Goal: Book appointment/travel/reservation

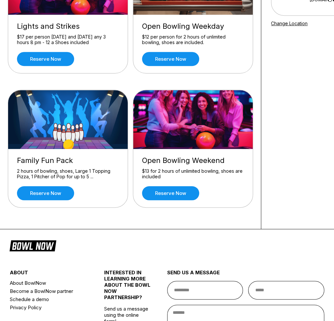
scroll to position [131, 0]
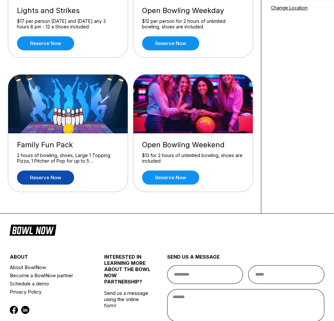
click at [53, 175] on link "Reserve now" at bounding box center [45, 178] width 57 height 14
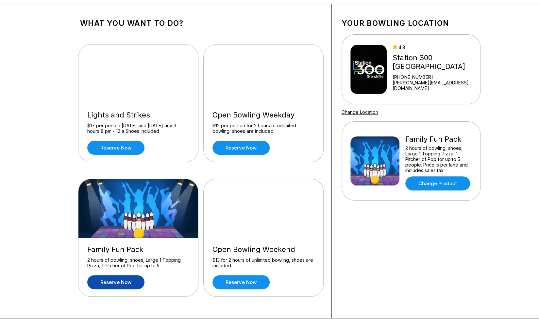
scroll to position [26, 0]
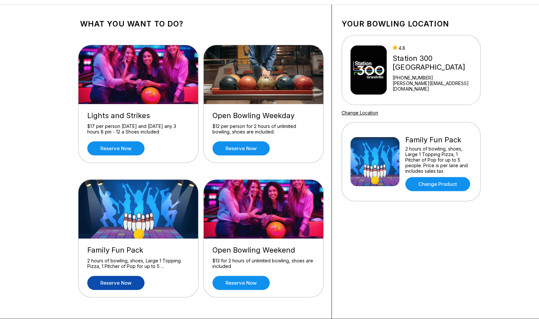
click at [334, 167] on img at bounding box center [374, 161] width 49 height 49
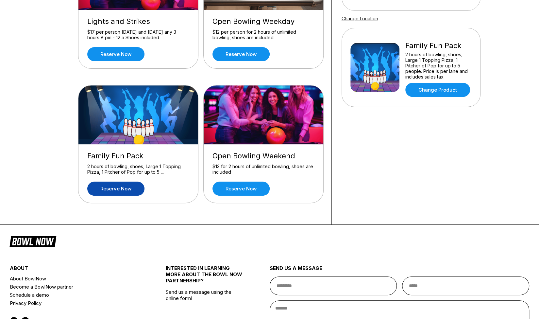
scroll to position [91, 0]
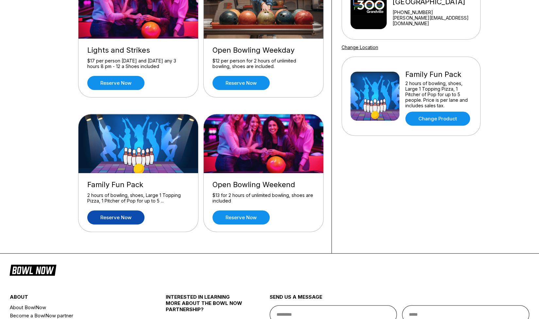
click at [334, 98] on img at bounding box center [374, 96] width 49 height 49
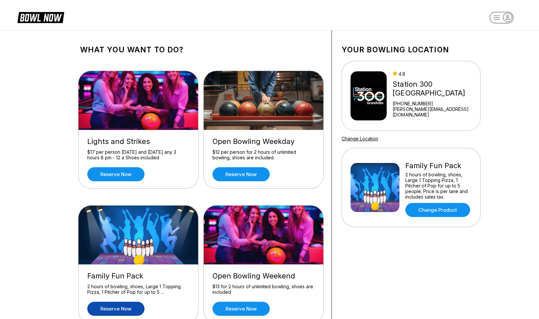
click at [334, 19] on icon "button" at bounding box center [497, 18] width 6 height 4
click at [334, 39] on div "Log In / Sign Up" at bounding box center [501, 36] width 45 height 11
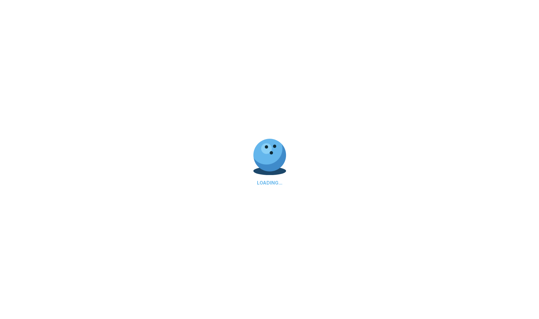
select select "**"
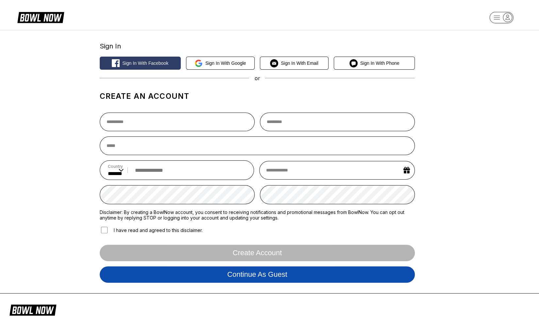
click at [269, 274] on button "Continue as guest" at bounding box center [257, 274] width 315 height 16
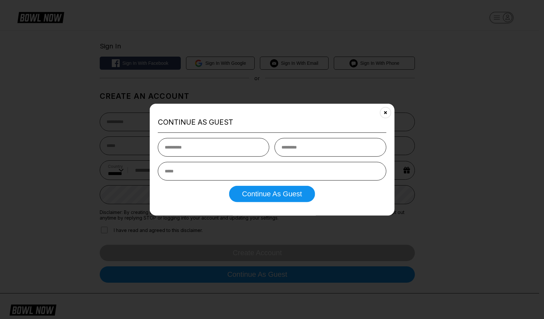
click at [224, 150] on input "text" at bounding box center [213, 147] width 111 height 19
type input "****"
click at [305, 150] on input "text" at bounding box center [330, 147] width 111 height 19
type input "**********"
click at [254, 172] on input "email" at bounding box center [272, 171] width 228 height 19
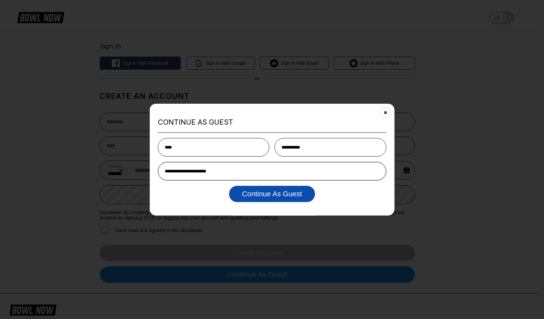
type input "**********"
click at [262, 194] on button "Continue as Guest" at bounding box center [272, 194] width 86 height 16
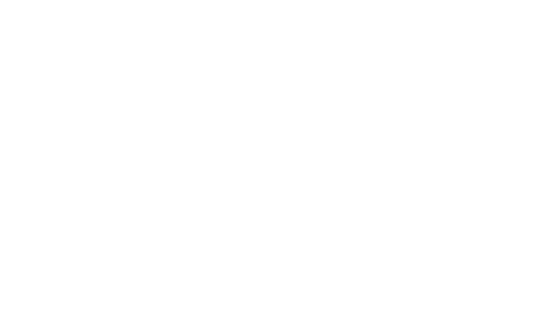
select select "**"
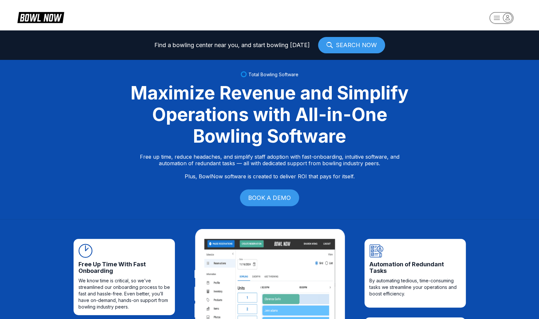
click at [334, 44] on link "SEARCH NOW" at bounding box center [351, 45] width 67 height 16
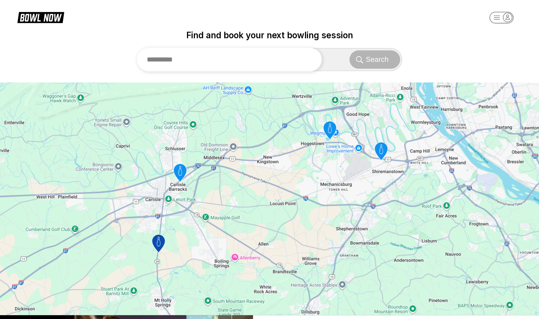
click at [172, 62] on input "text" at bounding box center [229, 60] width 185 height 24
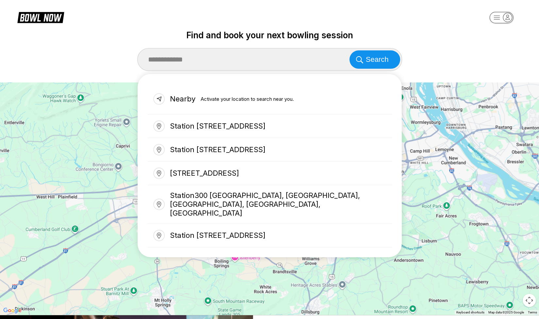
click at [208, 224] on div "Station 300 Grandville, Fairlanes Avenue Southwest, Grandville, MI, USA" at bounding box center [269, 236] width 245 height 24
type input "**********"
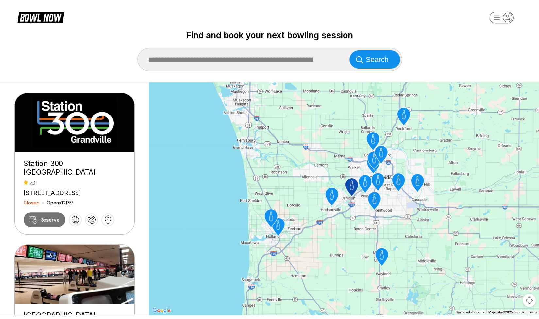
click at [34, 215] on icon at bounding box center [33, 219] width 9 height 8
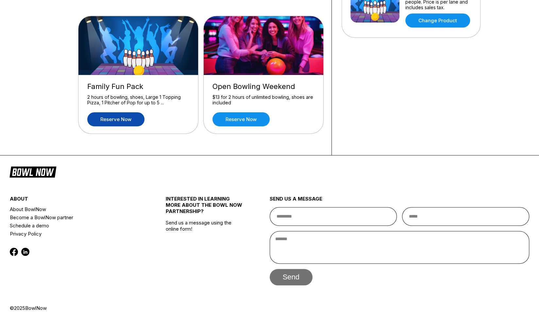
scroll to position [91, 0]
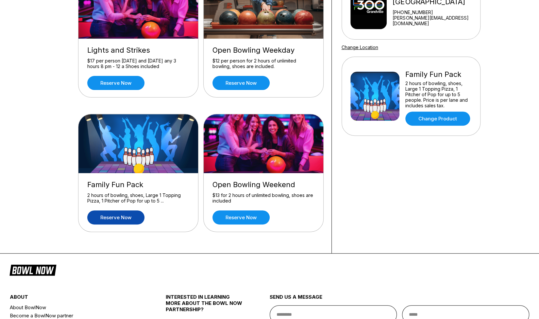
click at [334, 93] on img at bounding box center [374, 96] width 49 height 49
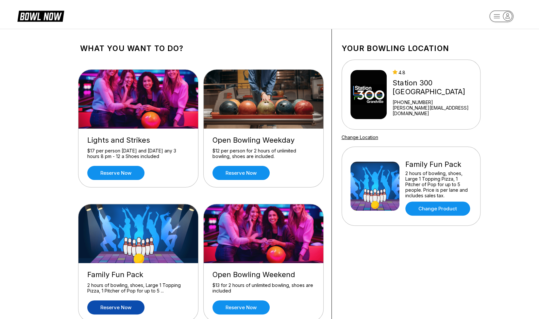
scroll to position [0, 0]
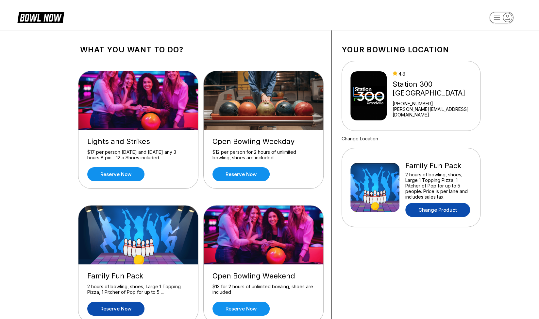
click at [334, 206] on link "Change Product" at bounding box center [437, 210] width 65 height 14
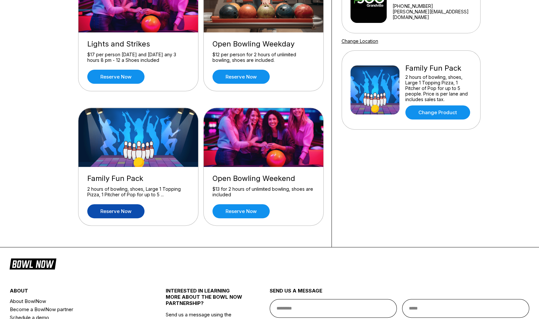
scroll to position [131, 0]
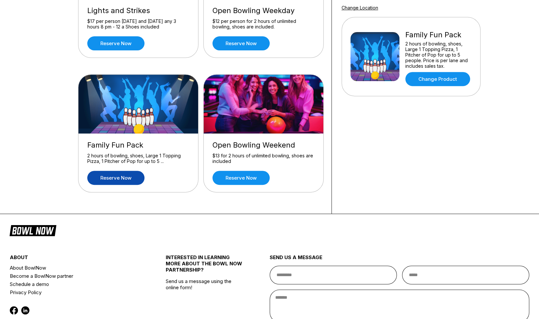
click at [114, 178] on link "Reserve now" at bounding box center [115, 178] width 57 height 14
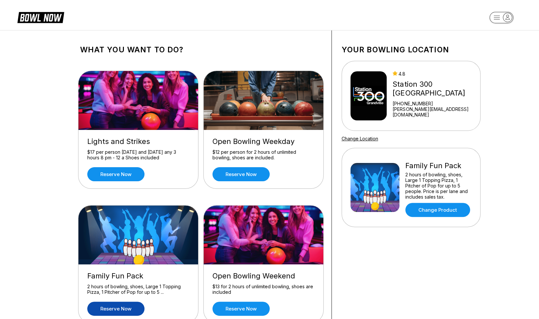
click at [334, 91] on div "Station 300 [GEOGRAPHIC_DATA]" at bounding box center [435, 89] width 85 height 18
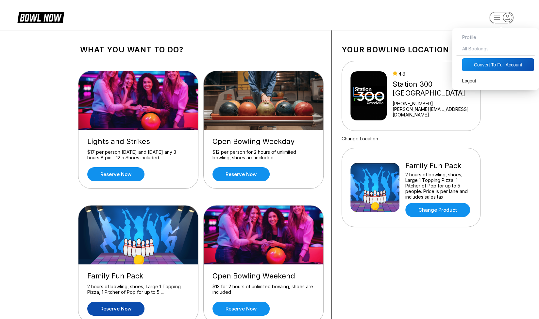
click at [334, 16] on icon "button" at bounding box center [507, 17] width 9 height 9
click at [334, 174] on div "2 hours of bowling, shoes, Large 1 Topping Pizza, 1 Pitcher of Pop for up to 5 …" at bounding box center [438, 186] width 66 height 28
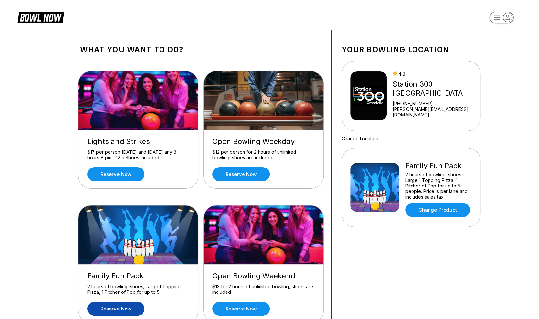
click at [334, 50] on h1 "Your bowling location" at bounding box center [411, 49] width 139 height 9
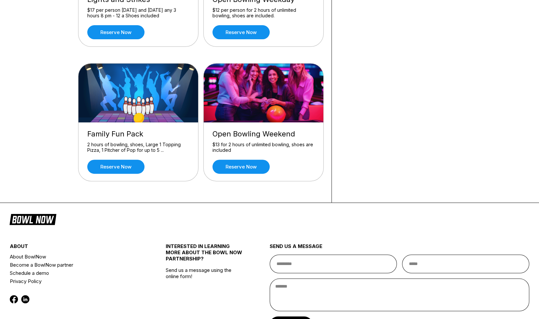
scroll to position [163, 0]
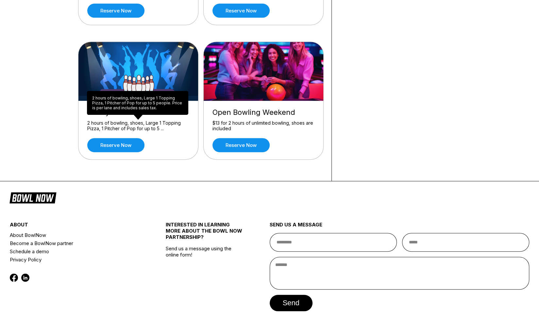
drag, startPoint x: 123, startPoint y: 115, endPoint x: 127, endPoint y: 104, distance: 12.1
click at [127, 104] on div "2 hours of bowling, shoes, Large 1 Topping Pizza, 1 Pitcher of Pop for up to 5 …" at bounding box center [137, 103] width 101 height 24
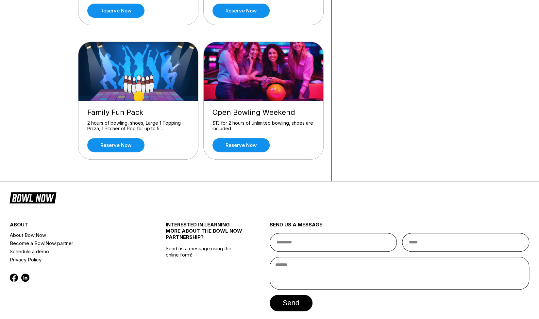
click at [129, 75] on img at bounding box center [138, 71] width 120 height 59
click at [119, 142] on link "Reserve now" at bounding box center [115, 145] width 57 height 14
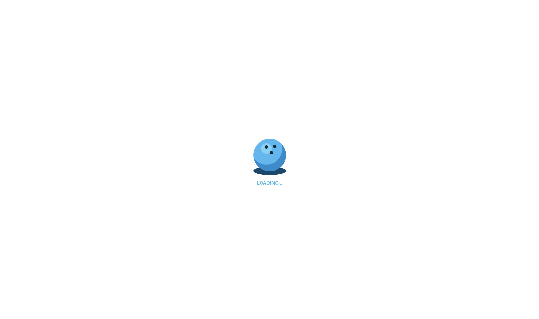
scroll to position [0, 0]
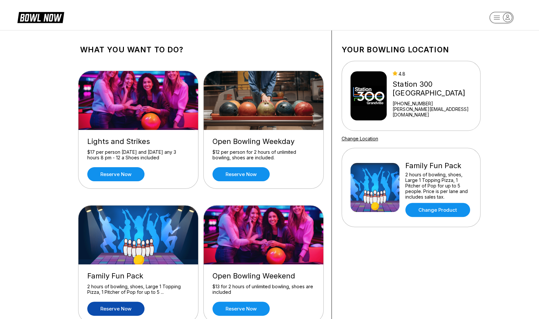
click at [403, 177] on div "Family Fun Pack 2 hours of bowling, shoes, Large 1 Topping Pizza, 1 Pitcher of …" at bounding box center [410, 187] width 121 height 59
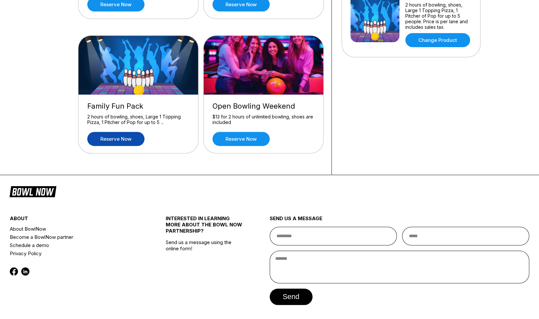
scroll to position [189, 0]
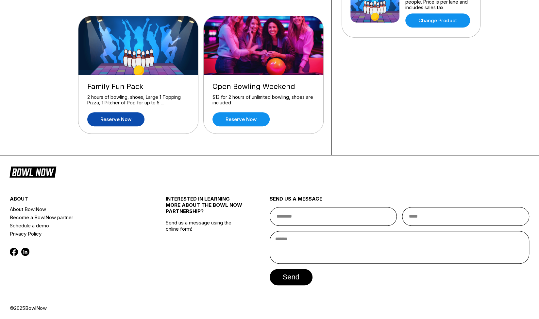
click at [434, 305] on div "© 2025 BowlNow" at bounding box center [269, 308] width 519 height 6
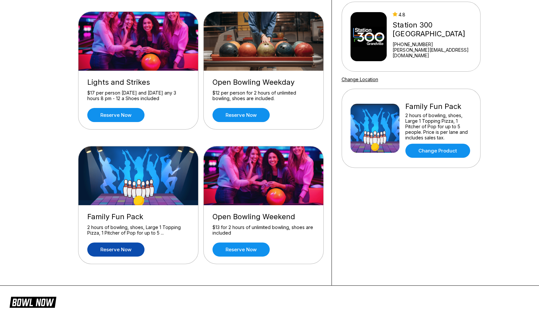
scroll to position [59, 0]
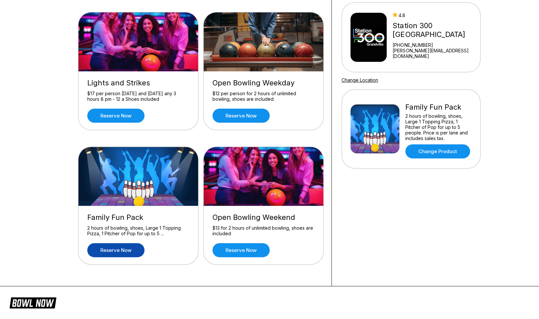
click at [378, 26] on img at bounding box center [368, 37] width 37 height 49
click at [454, 51] on link "[PERSON_NAME][EMAIL_ADDRESS][DOMAIN_NAME]" at bounding box center [435, 53] width 85 height 11
click at [383, 116] on img at bounding box center [374, 128] width 49 height 49
drag, startPoint x: 450, startPoint y: 108, endPoint x: 370, endPoint y: 106, distance: 79.8
click at [371, 106] on div "Family Fun Pack 2 hours of bowling, shoes, Large 1 Topping Pizza, 1 Pitcher of …" at bounding box center [410, 128] width 121 height 59
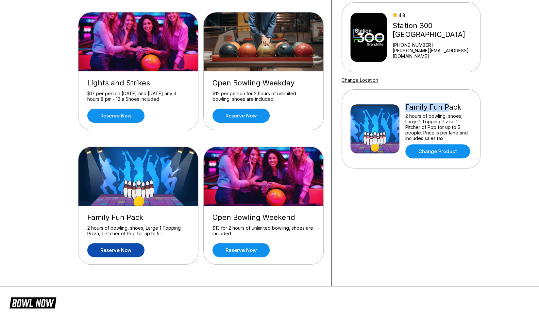
click at [362, 124] on img at bounding box center [374, 128] width 49 height 49
click at [383, 187] on div "Your bowling location 4.8 Station [GEOGRAPHIC_DATA] [PHONE_NUMBER] [PERSON_NAME…" at bounding box center [411, 129] width 159 height 314
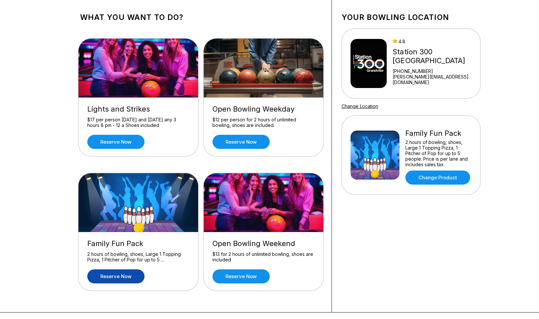
scroll to position [0, 0]
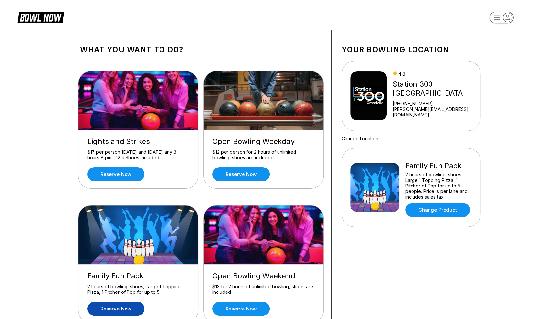
click at [495, 18] on rect "button" at bounding box center [501, 17] width 24 height 11
click at [469, 54] on button "Convert to Full Account" at bounding box center [495, 48] width 80 height 9
select select "*"
select select "****"
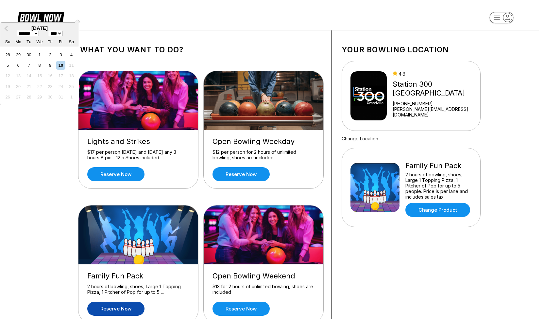
type input "**********"
click at [55, 80] on div "18" at bounding box center [50, 75] width 9 height 9
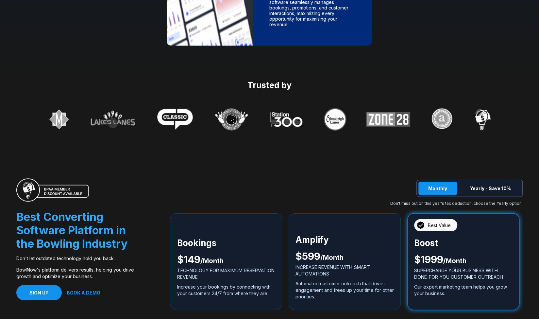
scroll to position [1080, 0]
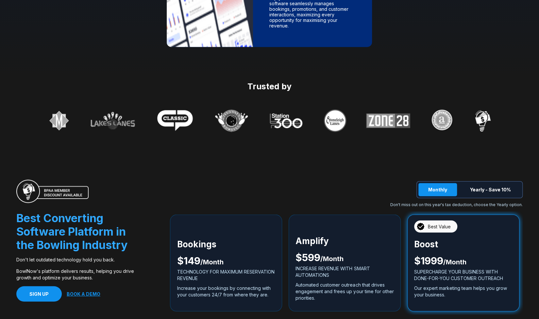
click at [281, 116] on img at bounding box center [286, 121] width 36 height 18
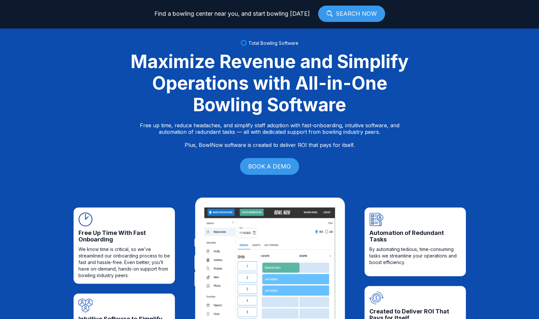
scroll to position [0, 0]
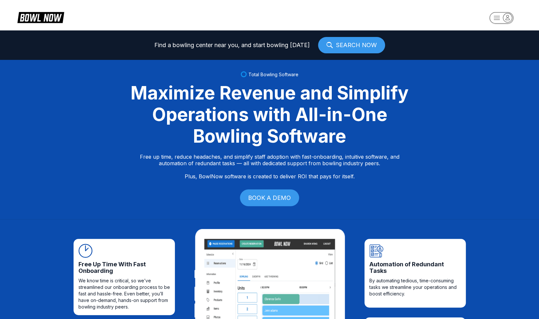
click at [358, 49] on link "SEARCH NOW" at bounding box center [351, 45] width 67 height 16
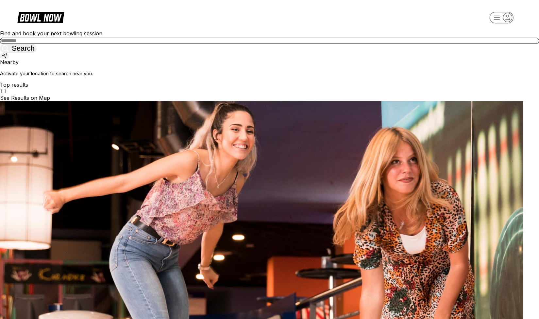
click at [248, 44] on input "text" at bounding box center [269, 41] width 539 height 6
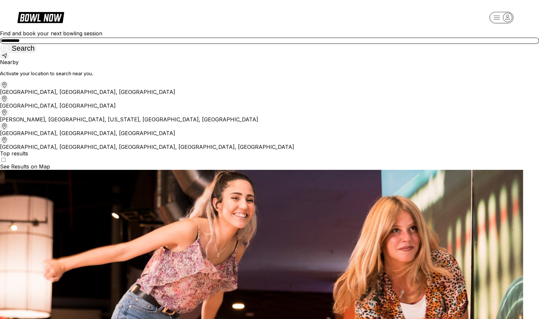
click at [234, 95] on div "[GEOGRAPHIC_DATA], [GEOGRAPHIC_DATA], [GEOGRAPHIC_DATA]" at bounding box center [269, 88] width 539 height 14
type input "**********"
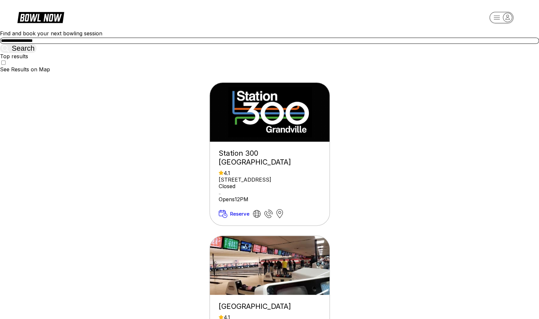
click at [230, 215] on span "Reserve" at bounding box center [239, 214] width 19 height 6
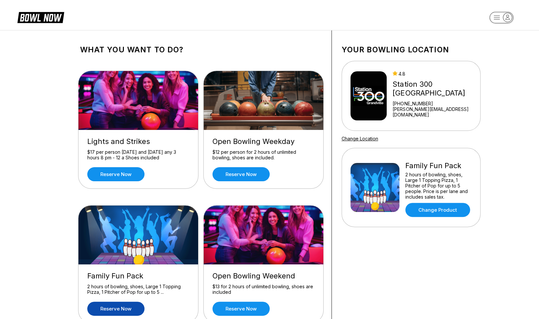
scroll to position [181, 0]
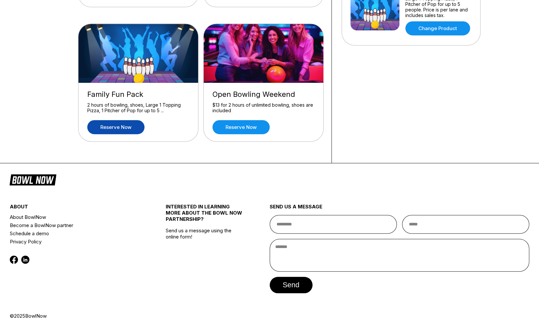
click at [521, 236] on form "send" at bounding box center [400, 254] width 260 height 78
drag, startPoint x: 528, startPoint y: 222, endPoint x: 536, endPoint y: 112, distance: 110.4
click at [536, 112] on div "What you want to do? Lights and Strikes $17 per person [DATE] and [DATE] any 3 …" at bounding box center [269, 74] width 539 height 510
click at [454, 91] on div "Your bowling location 4.8 Station [GEOGRAPHIC_DATA] [PHONE_NUMBER] [PERSON_NAME…" at bounding box center [411, 6] width 159 height 314
click at [126, 125] on link "Reserve now" at bounding box center [115, 127] width 57 height 14
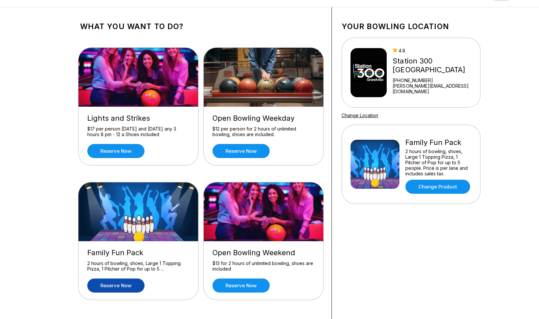
scroll to position [0, 0]
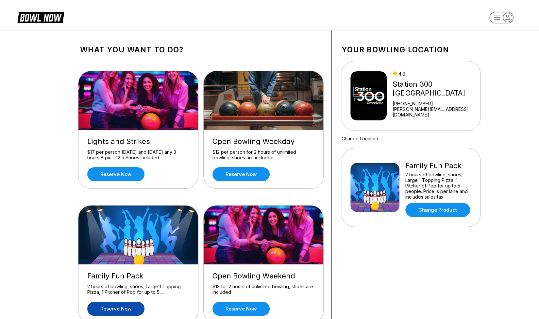
click at [365, 178] on img at bounding box center [374, 187] width 49 height 49
click at [498, 17] on rect "button" at bounding box center [501, 17] width 24 height 11
click at [496, 42] on div "All Bookings" at bounding box center [492, 40] width 26 height 6
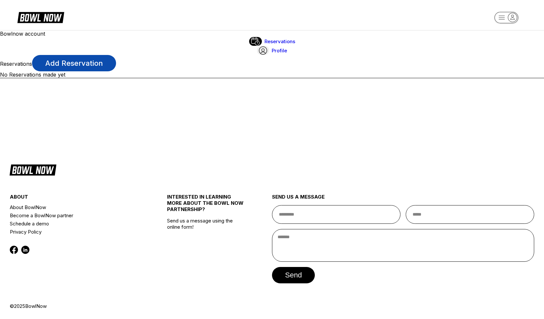
click at [116, 55] on link "Add Reservation" at bounding box center [74, 63] width 84 height 16
